Goal: Information Seeking & Learning: Learn about a topic

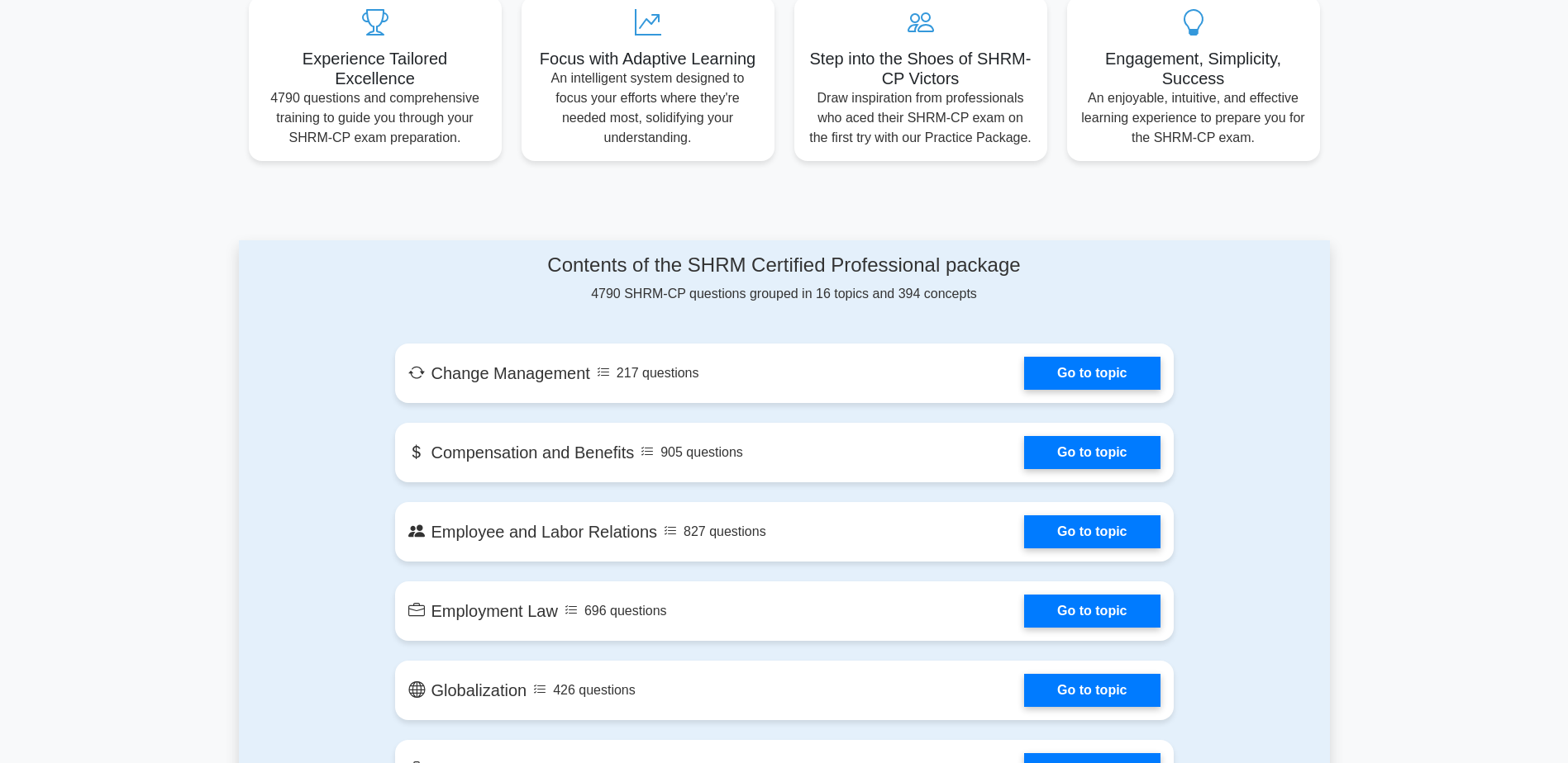
scroll to position [661, 0]
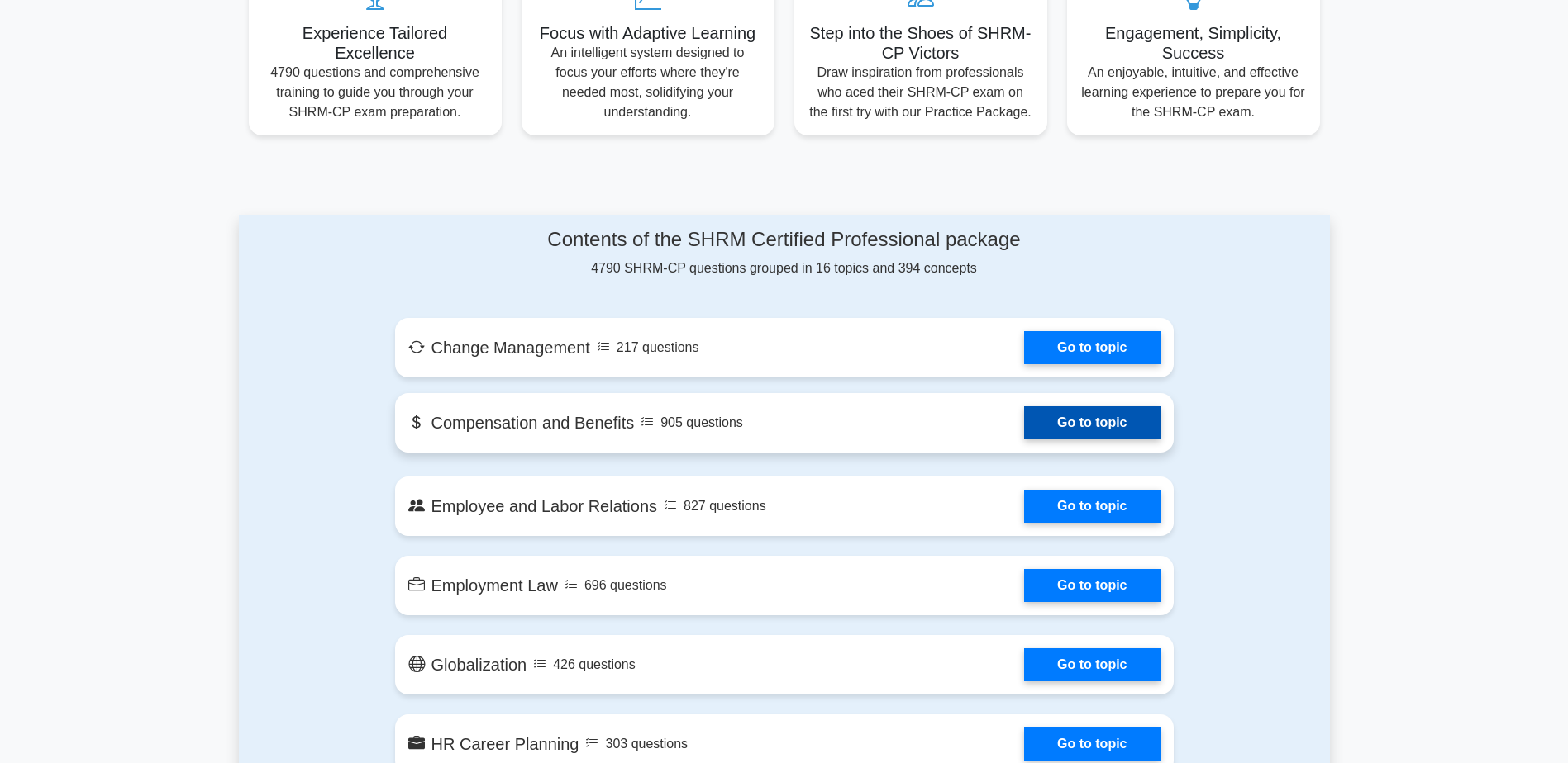
click at [1050, 412] on link "Go to topic" at bounding box center [1091, 423] width 136 height 33
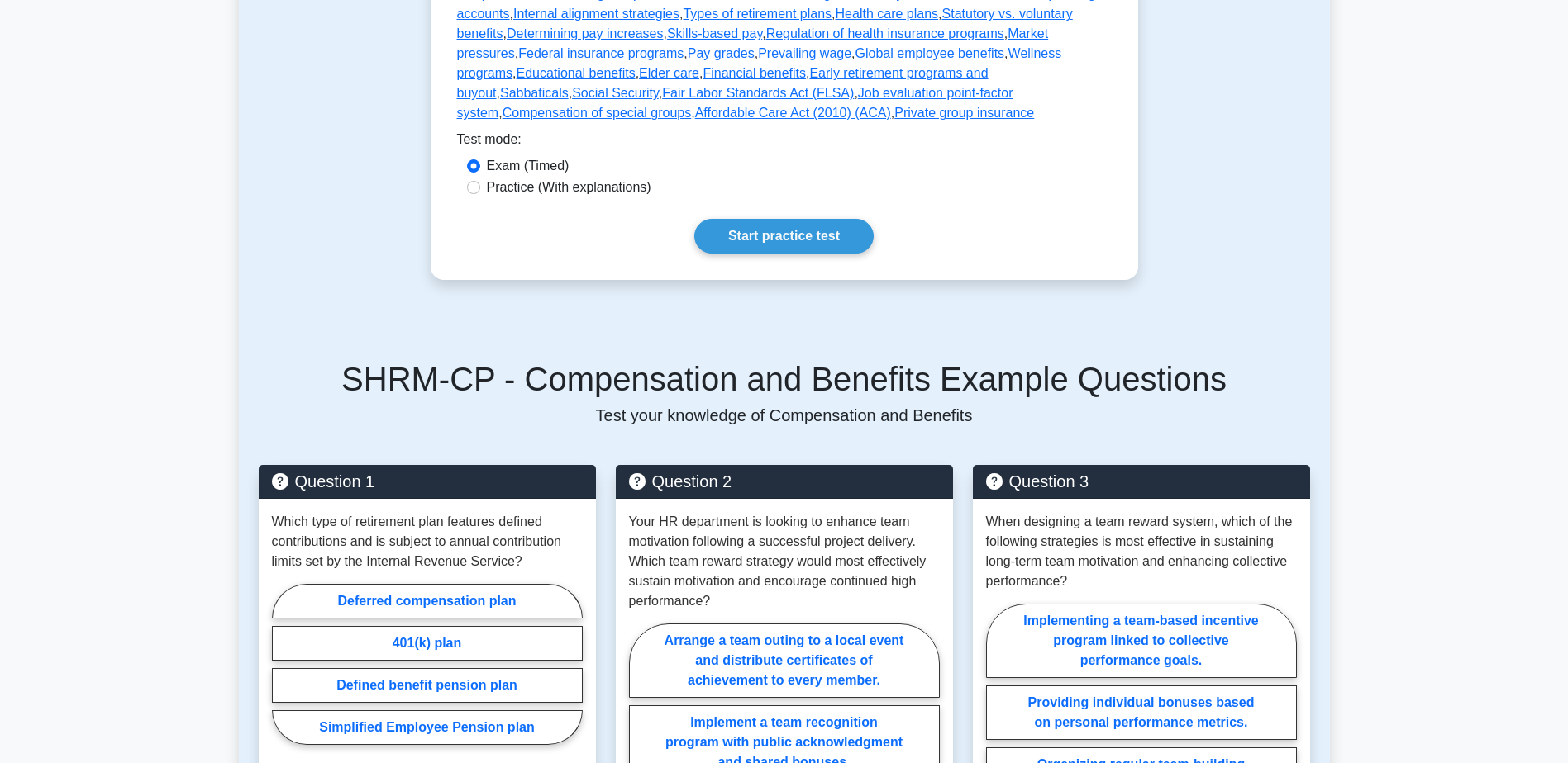
scroll to position [744, 0]
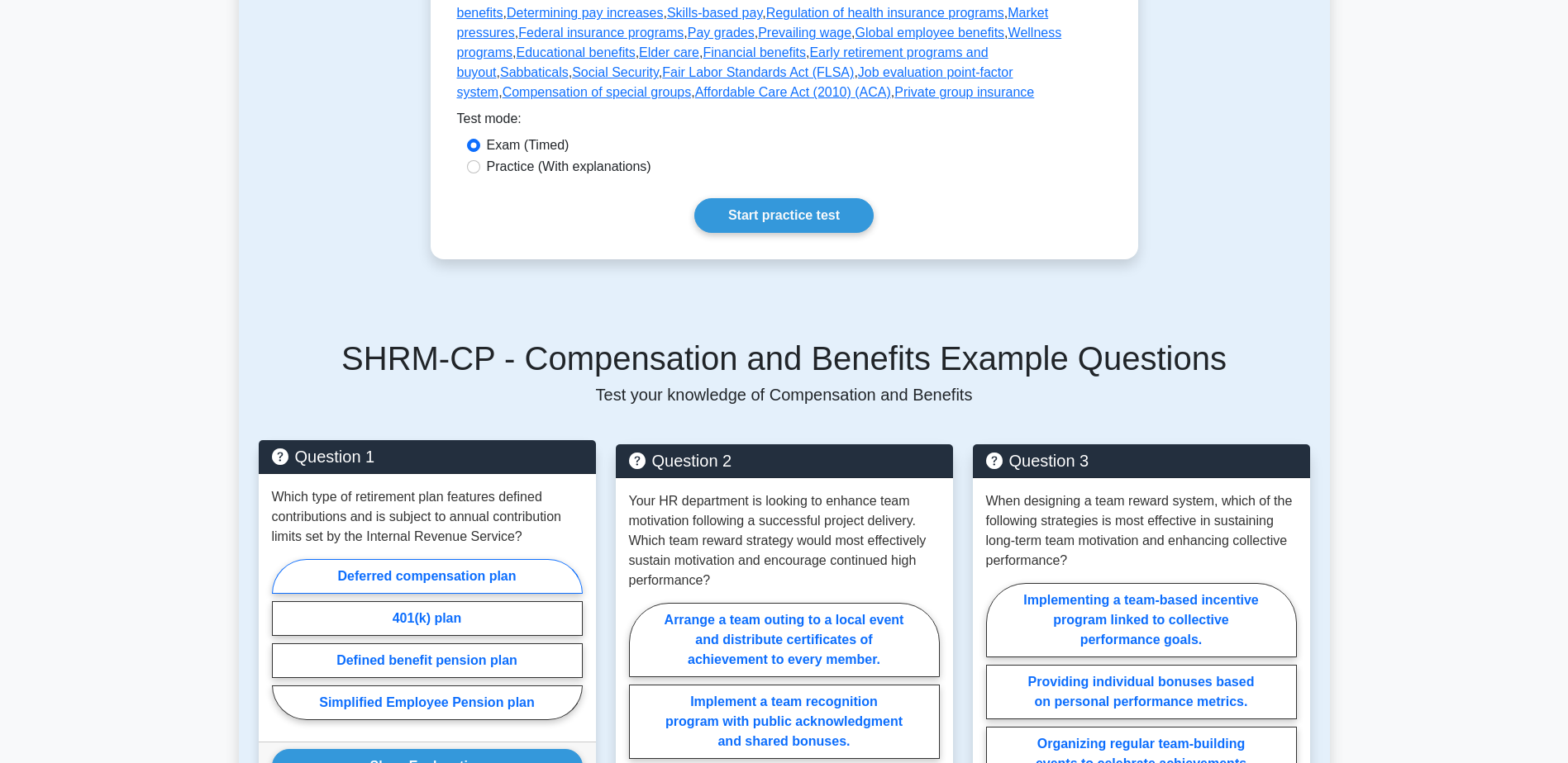
click at [352, 563] on label "Deferred compensation plan" at bounding box center [427, 577] width 311 height 35
click at [282, 639] on input "Deferred compensation plan" at bounding box center [277, 644] width 10 height 10
radio input "true"
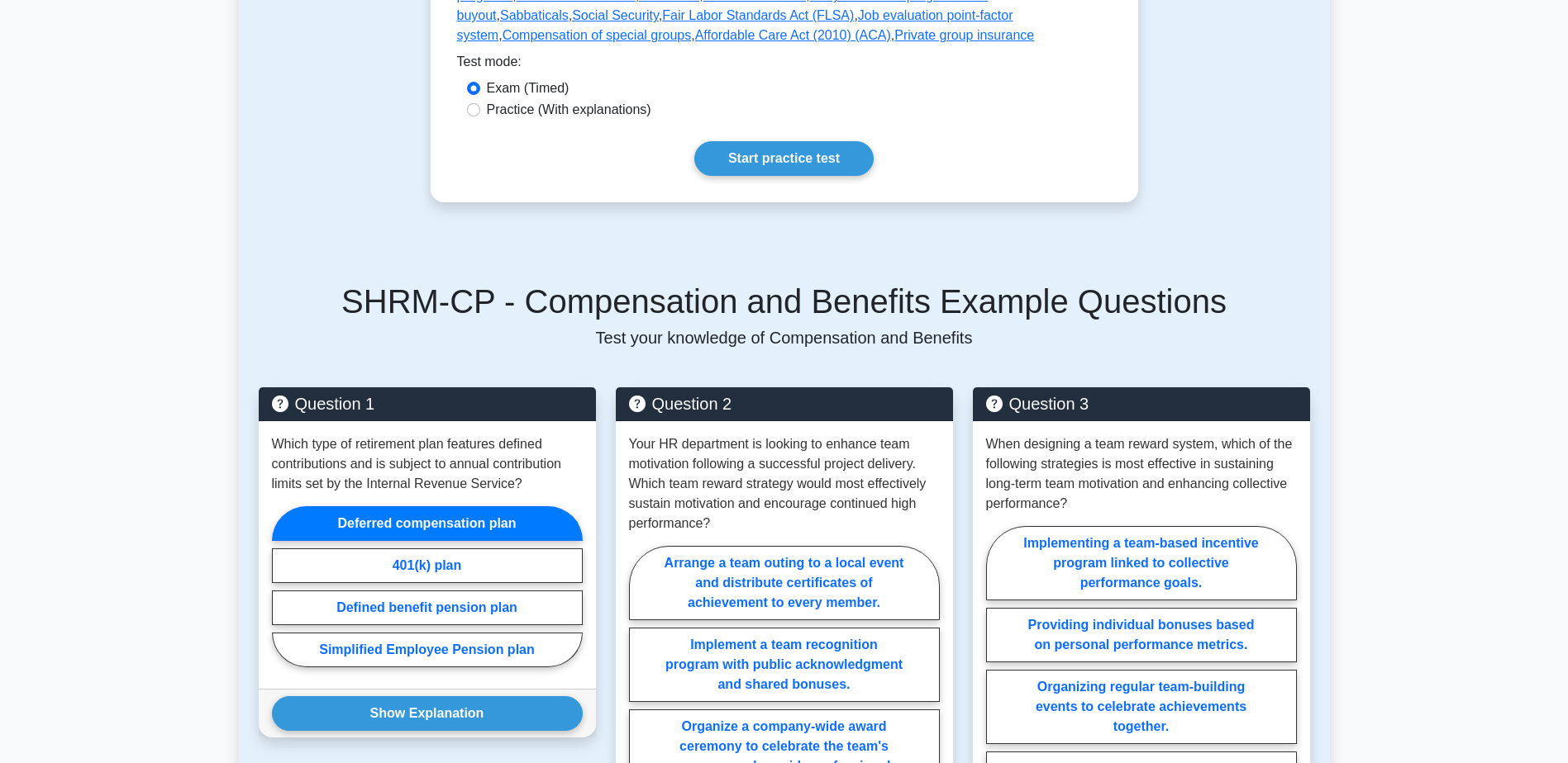
scroll to position [827, 0]
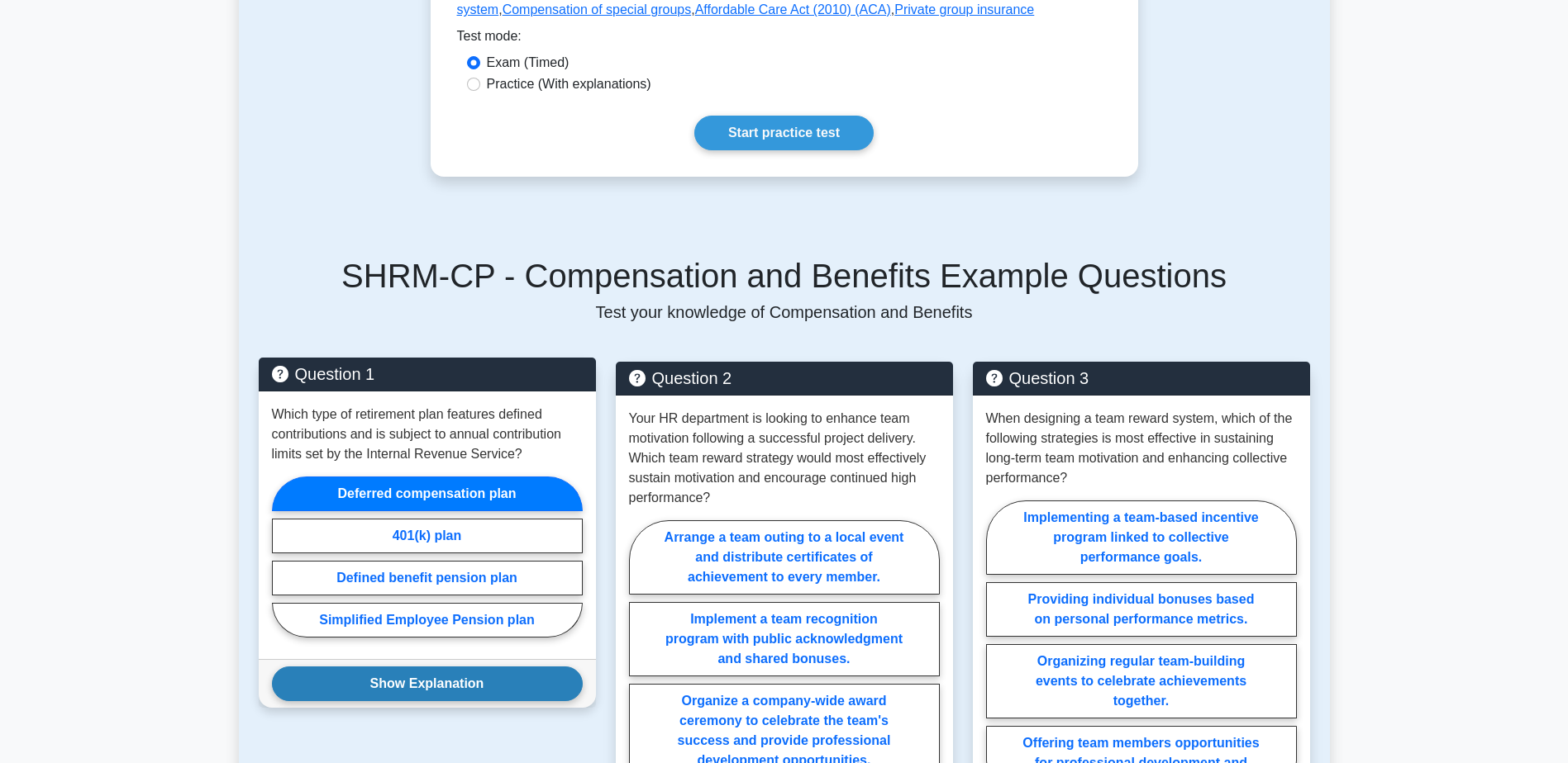
click at [402, 667] on button "Show Explanation" at bounding box center [427, 684] width 311 height 35
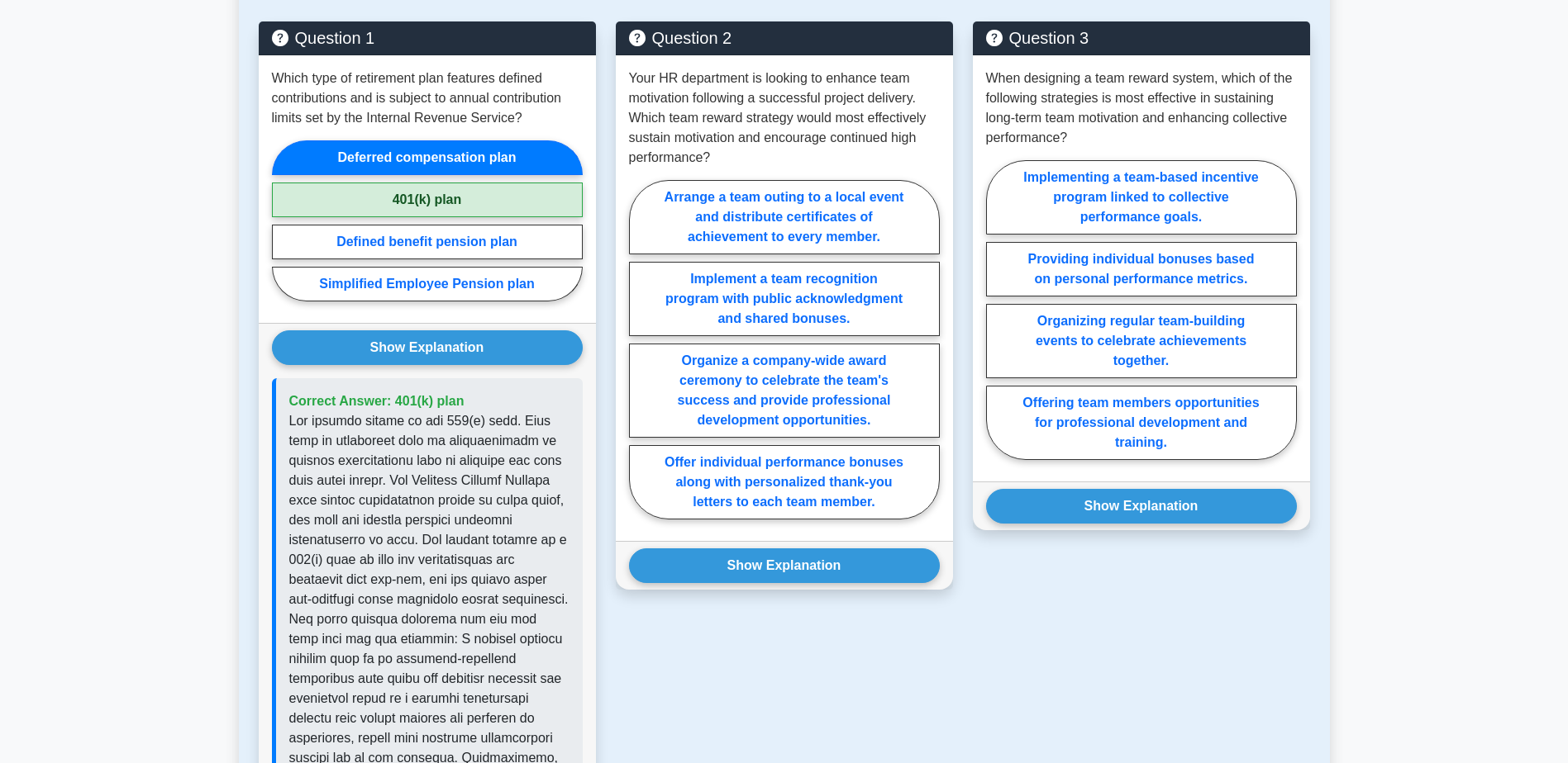
scroll to position [1156, 0]
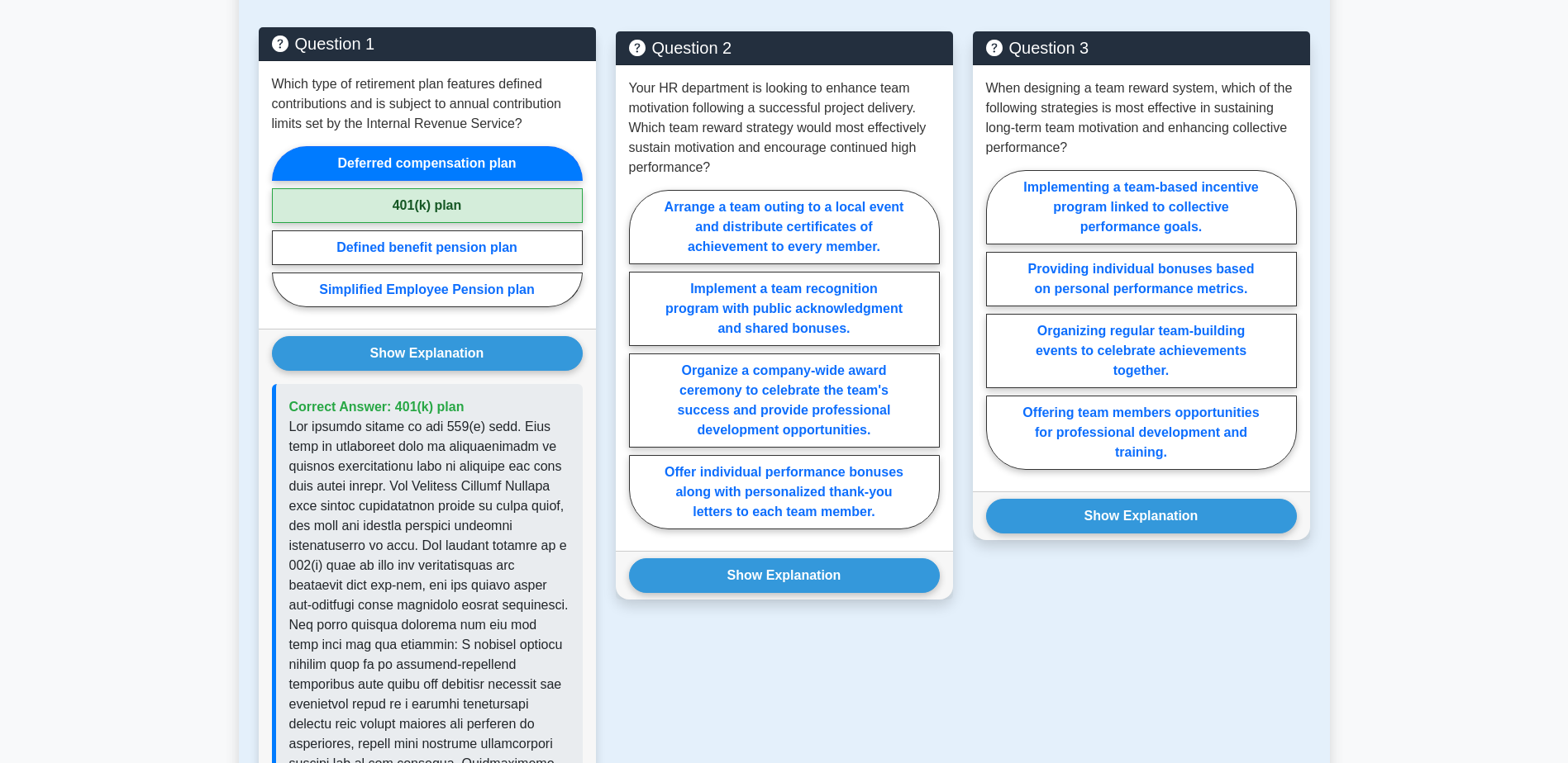
click at [420, 146] on label "Deferred compensation plan" at bounding box center [427, 163] width 311 height 35
click at [282, 226] on input "Deferred compensation plan" at bounding box center [277, 231] width 10 height 10
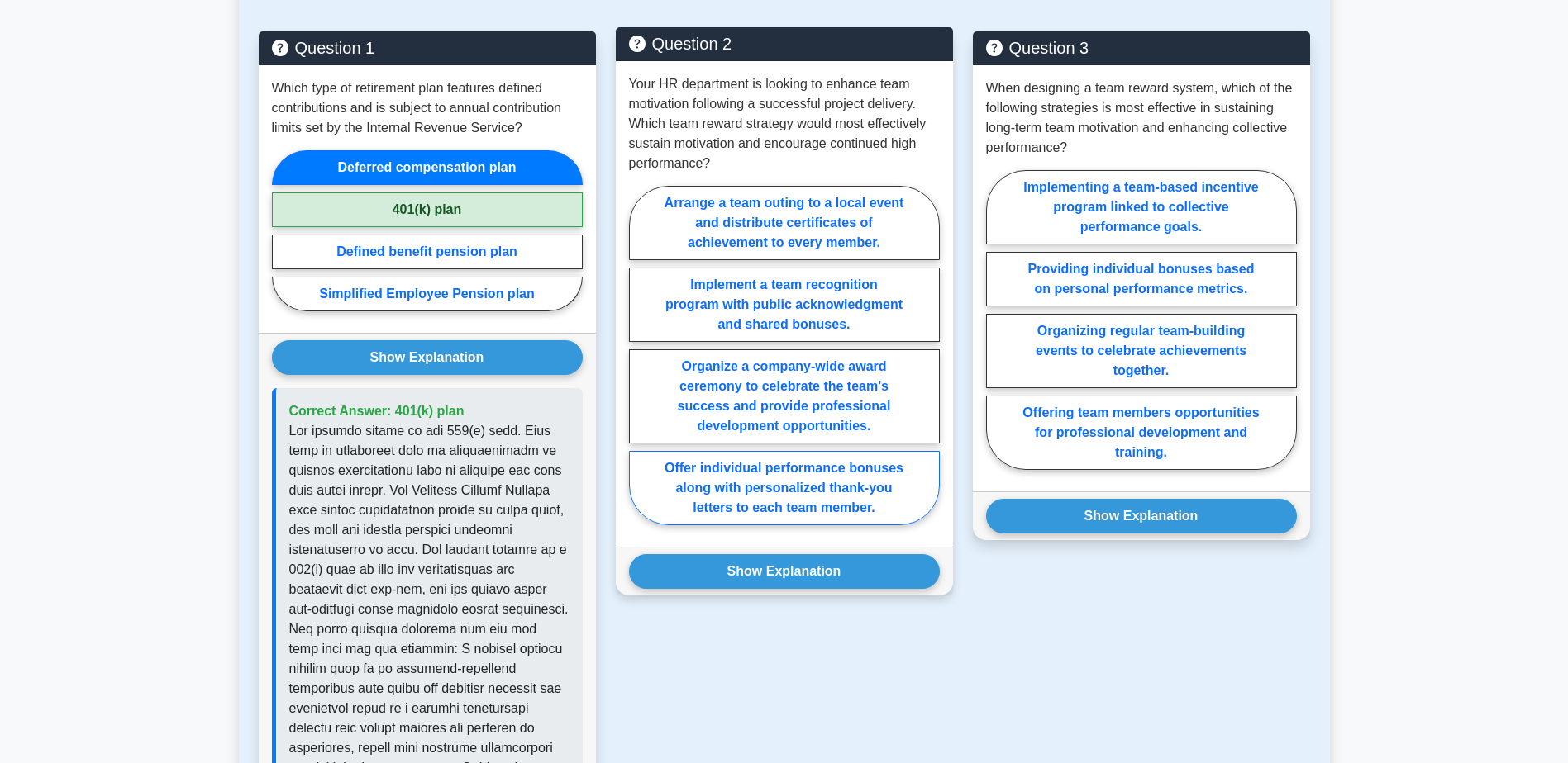
click at [764, 473] on label "Offer individual performance bonuses along with personalized thank-you letters …" at bounding box center [784, 488] width 311 height 74
click at [640, 366] on input "Offer individual performance bonuses along with personalized thank-you letters …" at bounding box center [634, 360] width 10 height 10
radio input "true"
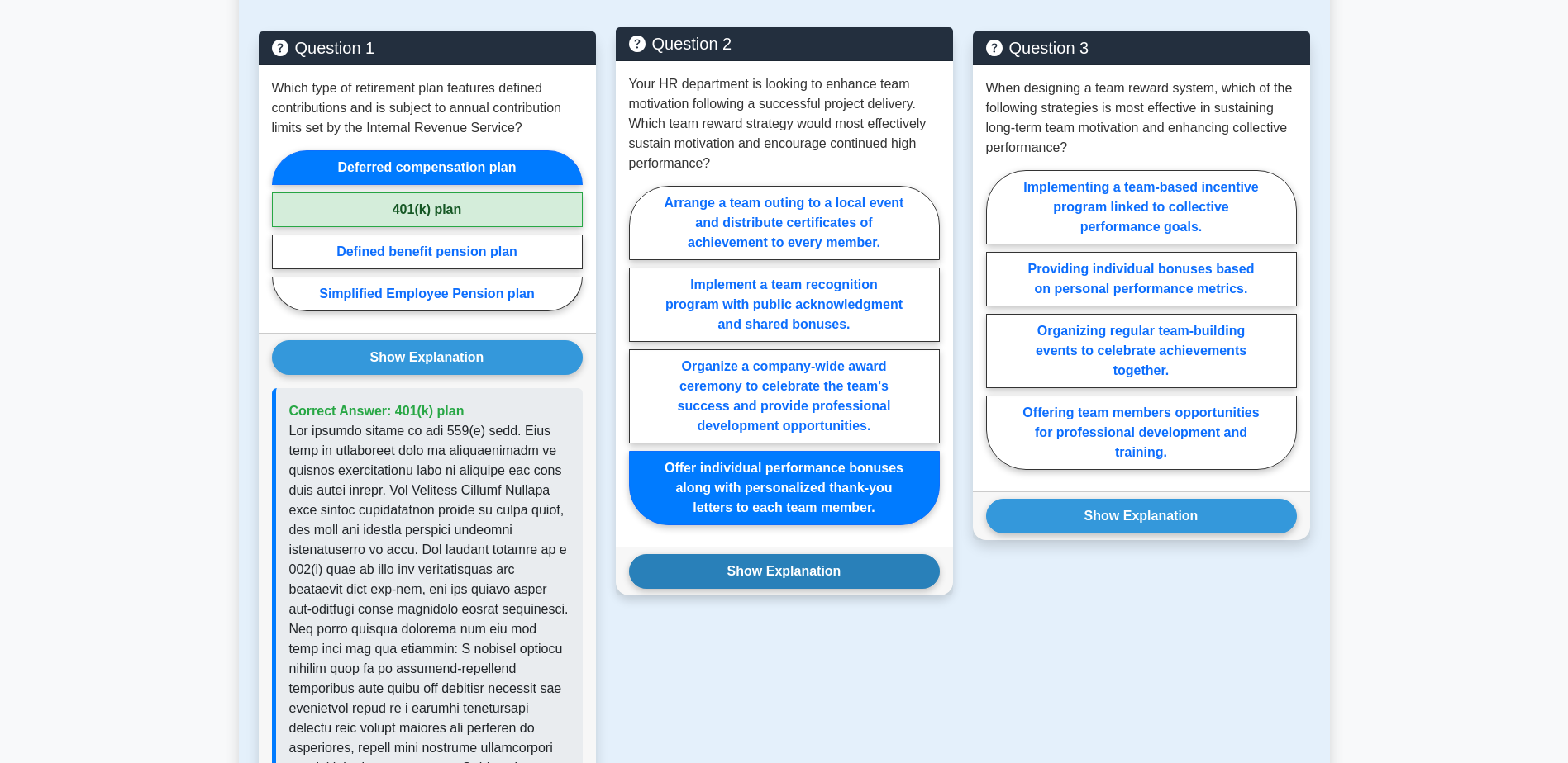
click at [755, 563] on button "Show Explanation" at bounding box center [784, 571] width 311 height 35
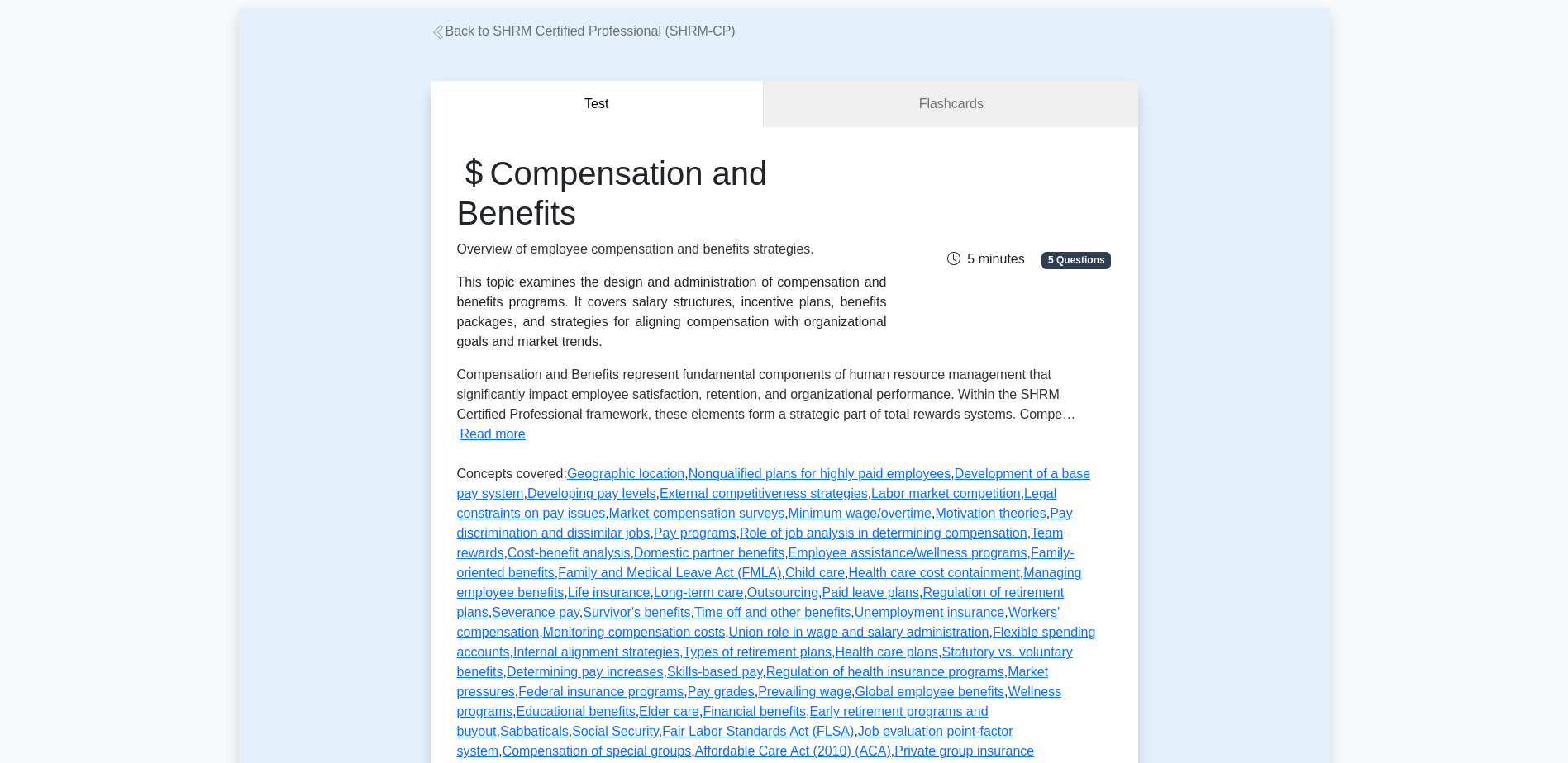
scroll to position [83, 0]
